Goal: Task Accomplishment & Management: Manage account settings

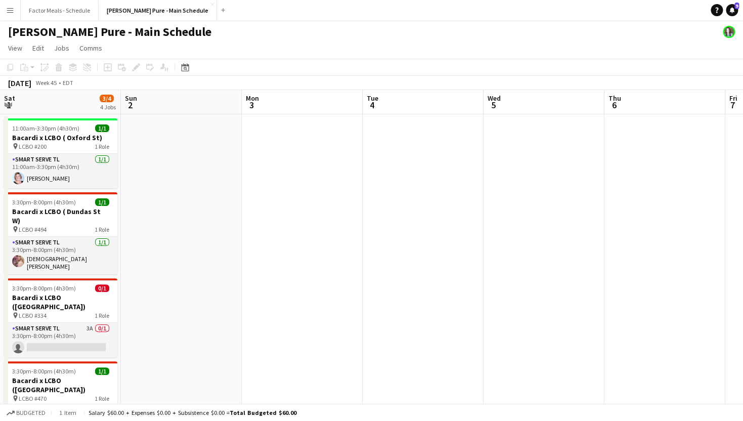
scroll to position [0, 490]
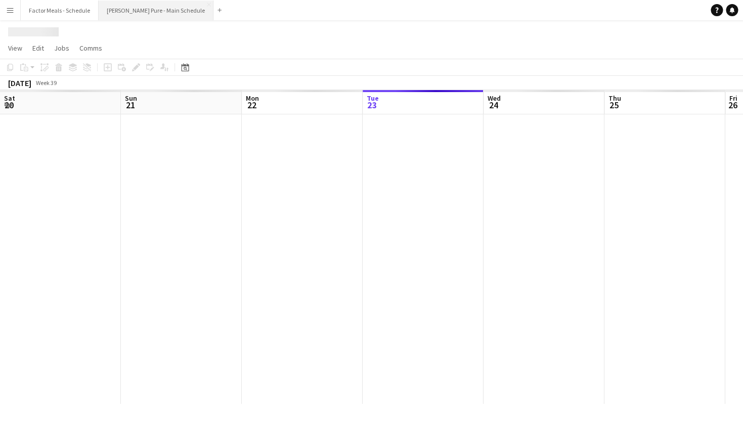
scroll to position [0, 242]
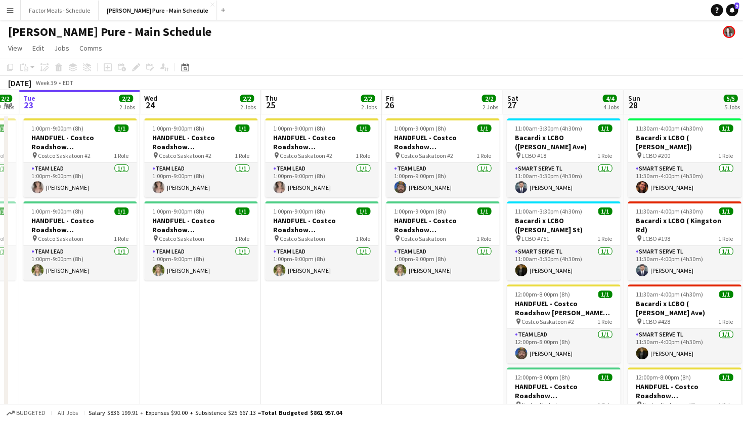
drag, startPoint x: 446, startPoint y: 173, endPoint x: 197, endPoint y: 157, distance: 249.2
click at [197, 157] on app-calendar-viewport "Sat 20 5/5 4 Jobs Sun 21 6/6 5 Jobs Mon 22 2/2 2 Jobs Tue 23 2/2 2 Jobs Wed 24 …" at bounding box center [371, 362] width 743 height 544
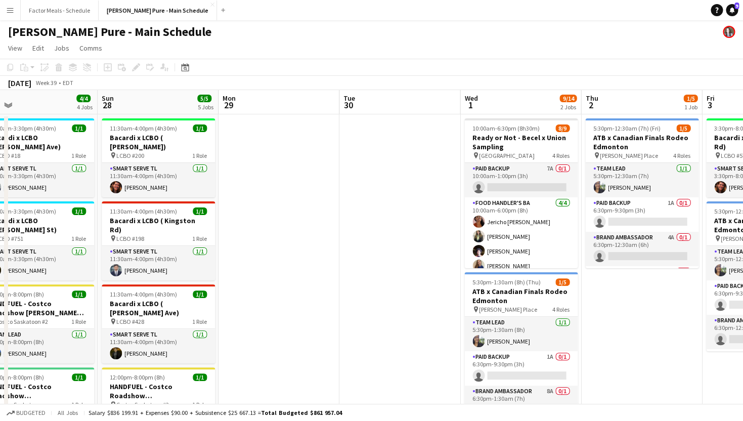
drag, startPoint x: 537, startPoint y: 138, endPoint x: 237, endPoint y: 108, distance: 301.8
click at [244, 107] on app-calendar-viewport "Wed 24 2/2 2 Jobs Thu 25 2/2 2 Jobs Fri 26 2/2 2 Jobs Sat 27 4/4 4 Jobs Sun 28 …" at bounding box center [371, 362] width 743 height 544
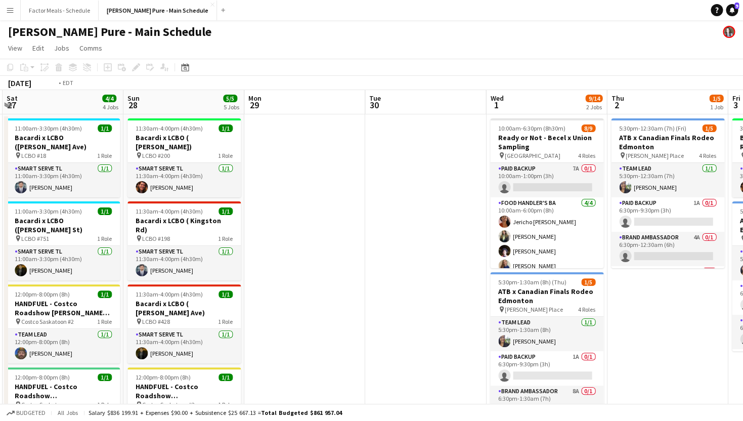
scroll to position [0, 369]
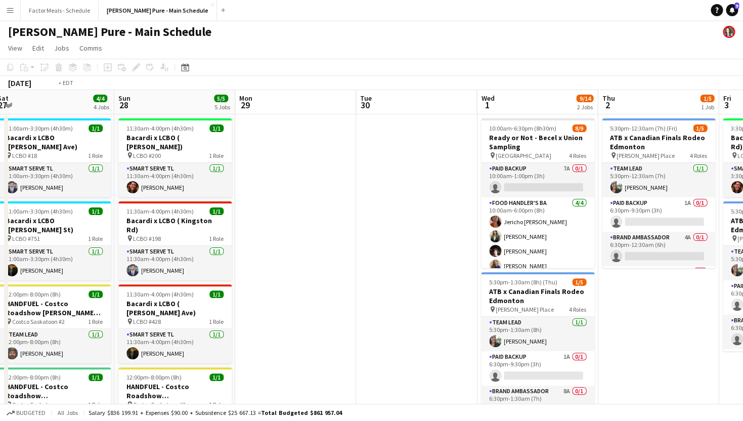
drag, startPoint x: 535, startPoint y: 129, endPoint x: 320, endPoint y: 108, distance: 215.4
click at [321, 108] on app-calendar-viewport "Wed 24 2/2 2 Jobs Thu 25 2/2 2 Jobs Fri 26 2/2 2 Jobs Sat 27 4/4 4 Jobs Sun 28 …" at bounding box center [371, 362] width 743 height 544
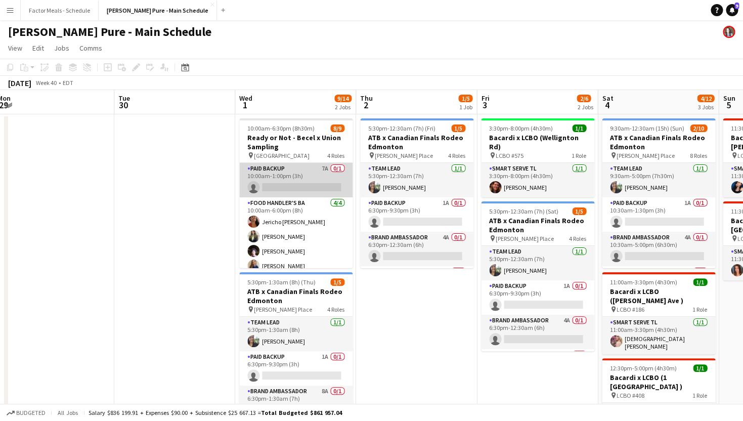
click at [280, 166] on app-card-role "Paid Backup 7A 0/1 10:00am-1:00pm (3h) single-neutral-actions" at bounding box center [295, 180] width 113 height 34
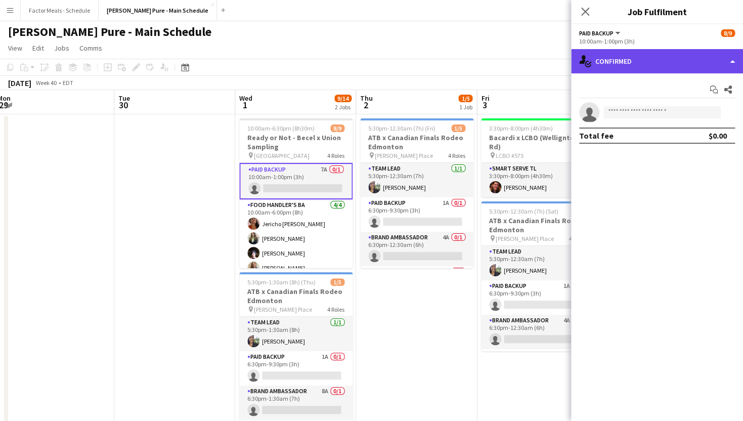
click at [609, 62] on div "single-neutral-actions-check-2 Confirmed" at bounding box center [657, 61] width 172 height 24
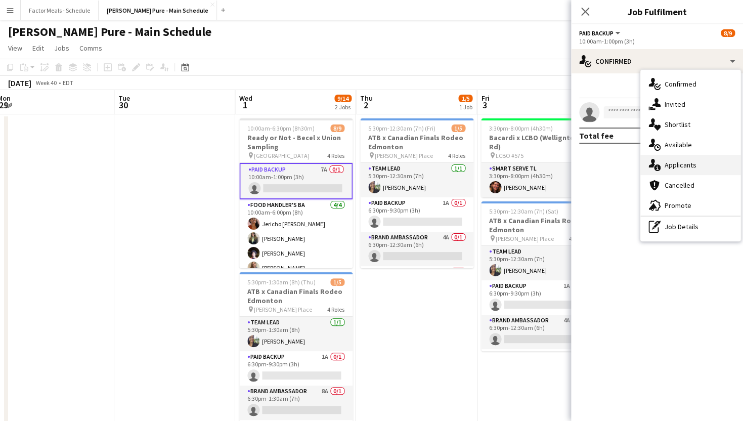
click at [698, 168] on div "single-neutral-actions-information Applicants" at bounding box center [690, 165] width 100 height 20
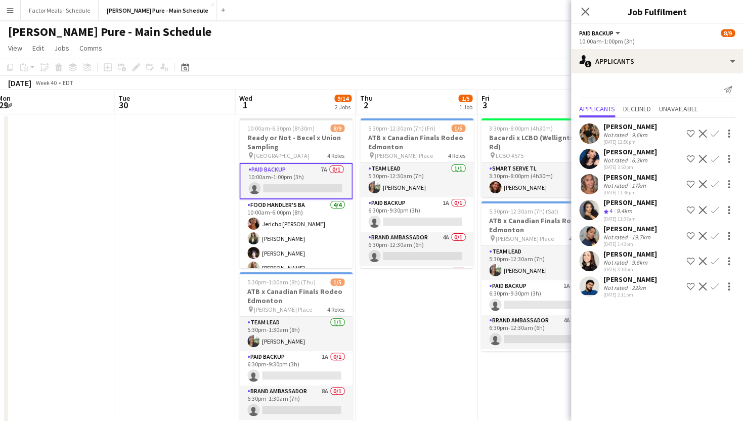
click at [635, 203] on div "[PERSON_NAME]" at bounding box center [630, 202] width 54 height 9
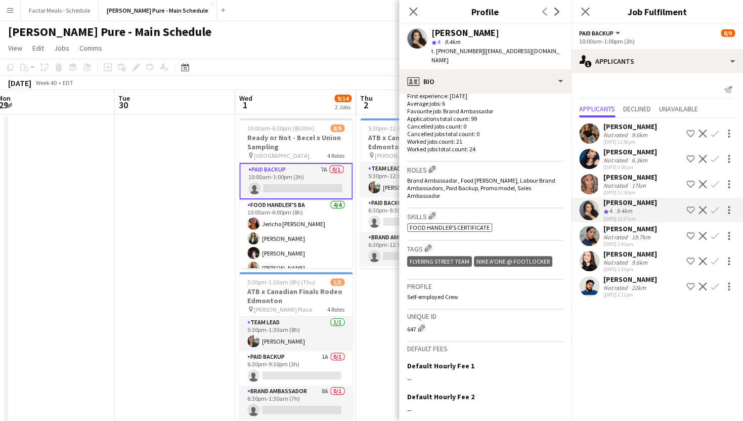
scroll to position [346, 0]
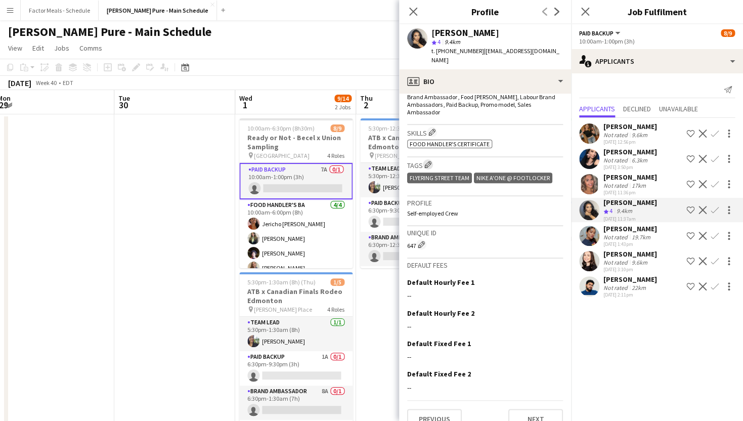
click at [430, 161] on app-icon "Edit crew company tags" at bounding box center [427, 164] width 7 height 7
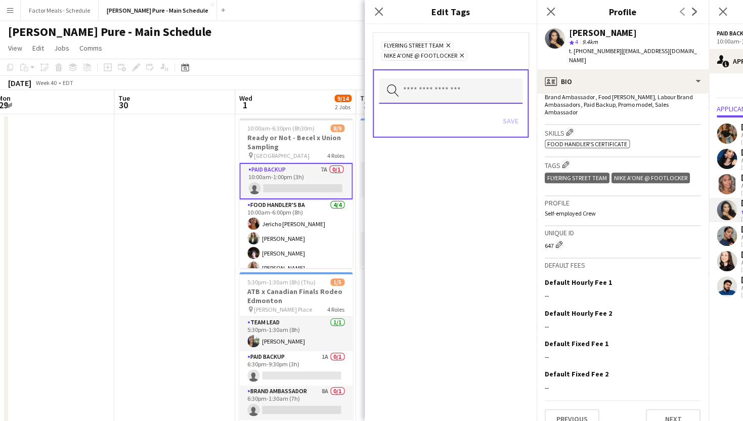
click at [428, 98] on input "text" at bounding box center [451, 90] width 144 height 25
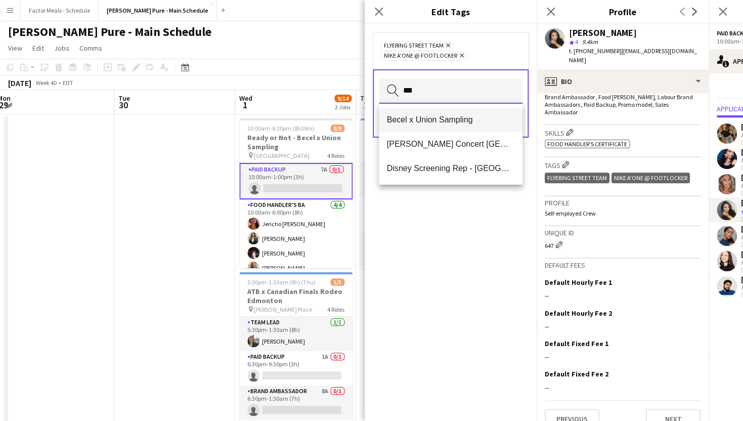
type input "***"
click at [445, 115] on mat-option "Becel x Union Sampling" at bounding box center [451, 120] width 144 height 24
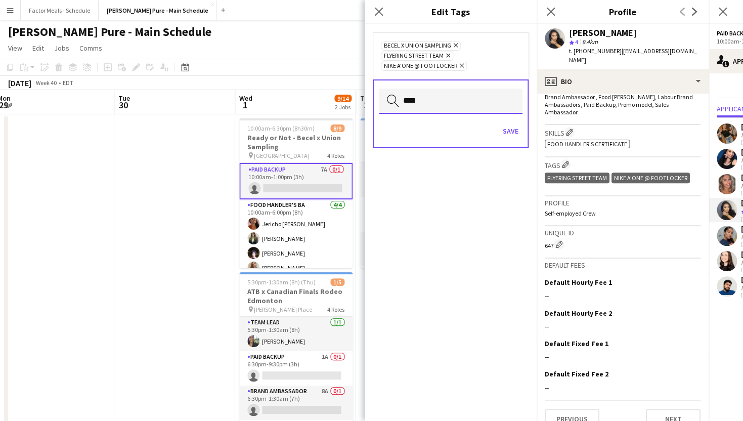
type input "*****"
drag, startPoint x: 437, startPoint y: 102, endPoint x: 372, endPoint y: 102, distance: 65.2
click at [379, 102] on input "*****" at bounding box center [451, 100] width 144 height 25
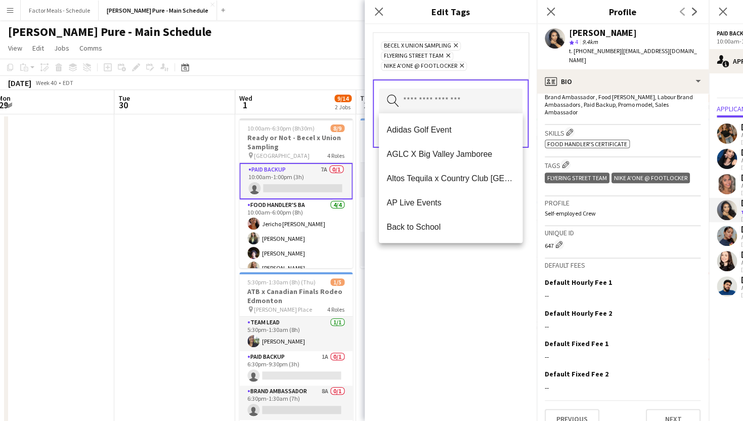
click at [523, 52] on div "Becel x Union Sampling Remove Flyering Street Team Remove Nike A'One @ FootLock…" at bounding box center [451, 55] width 156 height 47
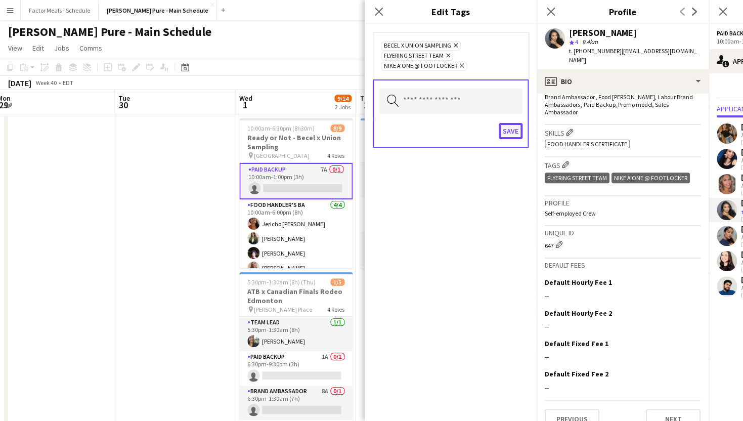
click at [510, 132] on button "Save" at bounding box center [510, 131] width 24 height 16
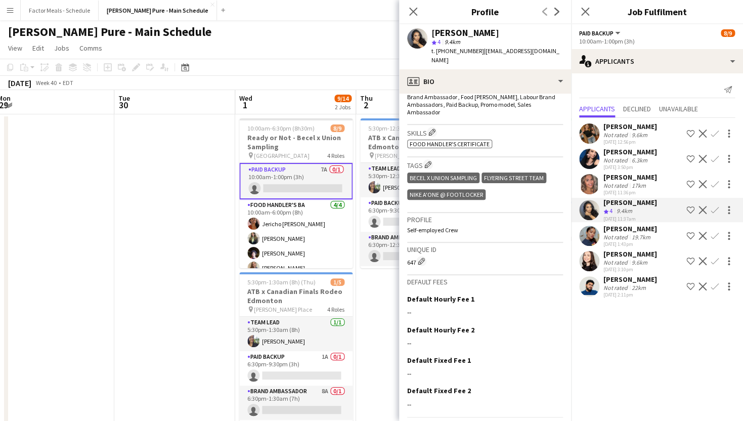
click at [614, 284] on div "[PERSON_NAME]" at bounding box center [630, 278] width 54 height 9
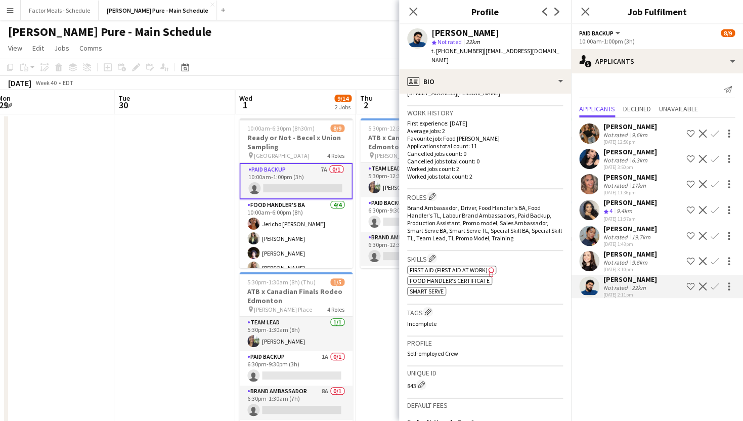
scroll to position [242, 0]
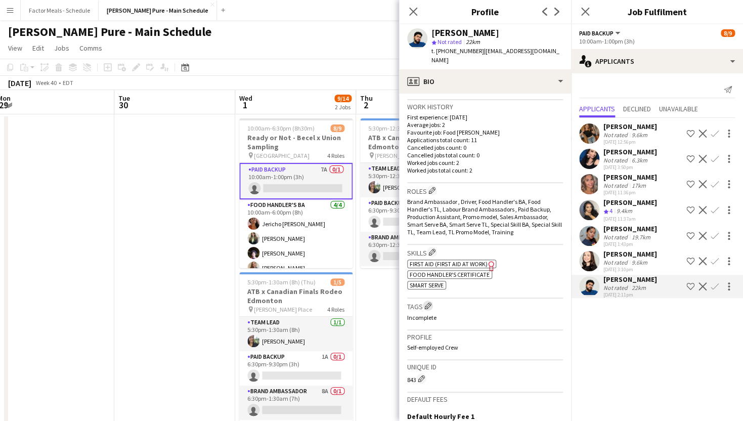
click at [428, 302] on app-icon "Edit crew company tags" at bounding box center [427, 305] width 7 height 7
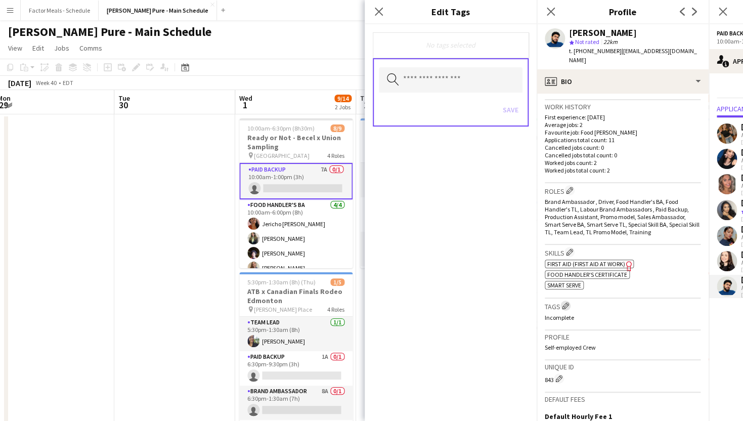
click at [565, 302] on app-icon "Edit crew company tags" at bounding box center [565, 305] width 7 height 7
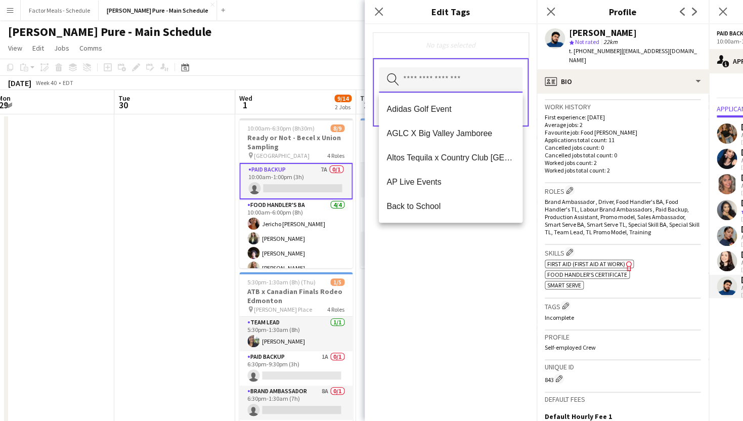
click at [413, 85] on input "text" at bounding box center [451, 79] width 144 height 25
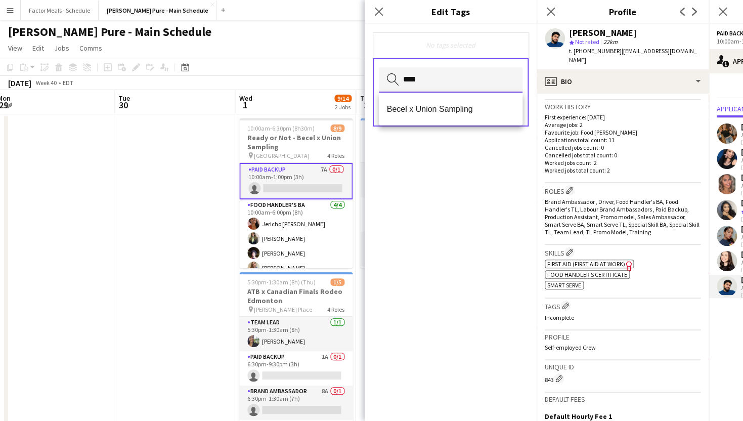
type input "****"
click at [476, 187] on div "No tags selected **** Search by tag name Save" at bounding box center [450, 222] width 172 height 396
click at [375, 11] on icon "Close pop-in" at bounding box center [379, 12] width 10 height 10
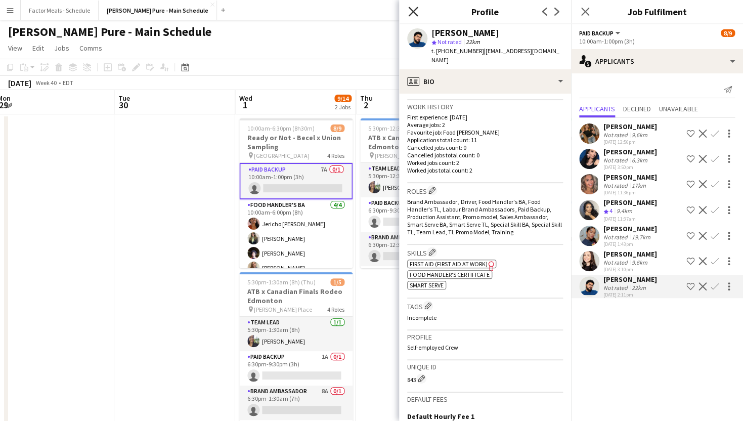
click at [418, 13] on icon "Close pop-in" at bounding box center [413, 12] width 10 height 10
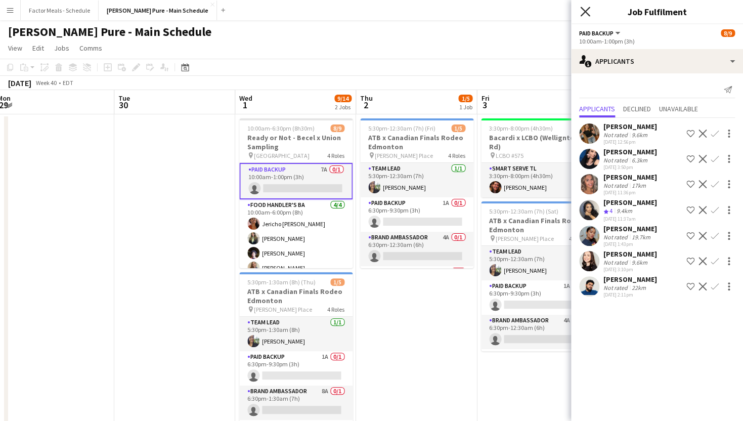
click at [584, 11] on icon at bounding box center [585, 12] width 10 height 10
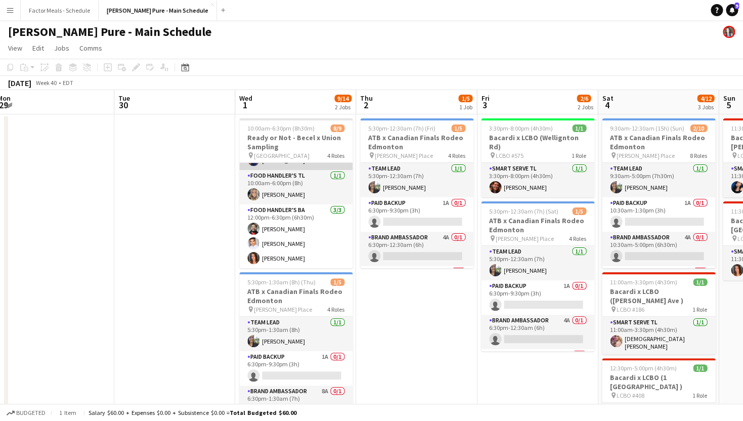
scroll to position [0, 0]
